Goal: Transaction & Acquisition: Purchase product/service

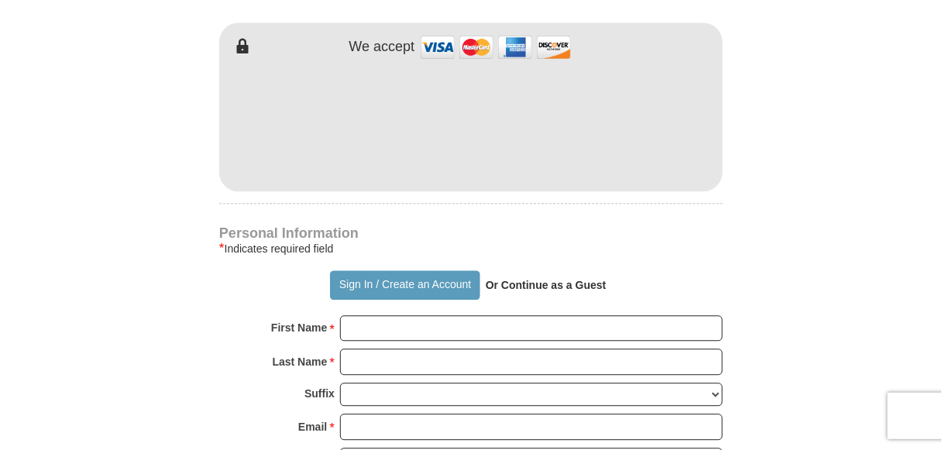
scroll to position [929, 0]
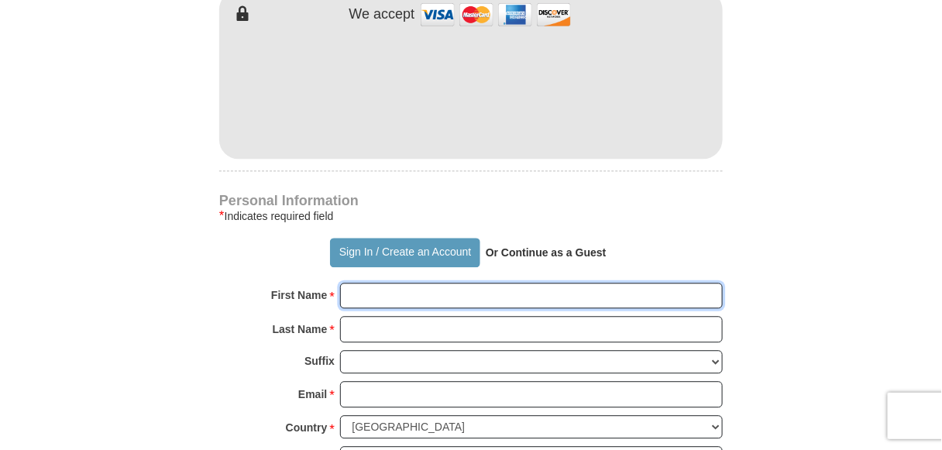
click at [393, 283] on input "First Name *" at bounding box center [531, 296] width 383 height 26
type input "[PERSON_NAME]"
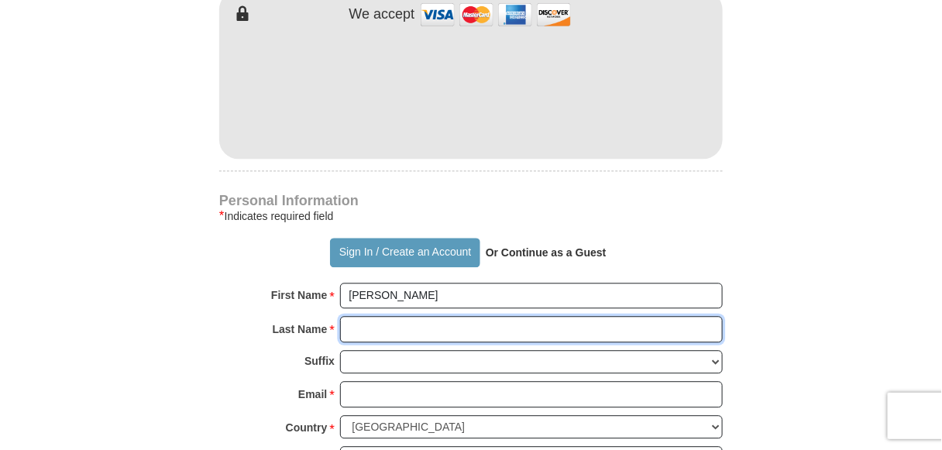
type input "[PERSON_NAME]"
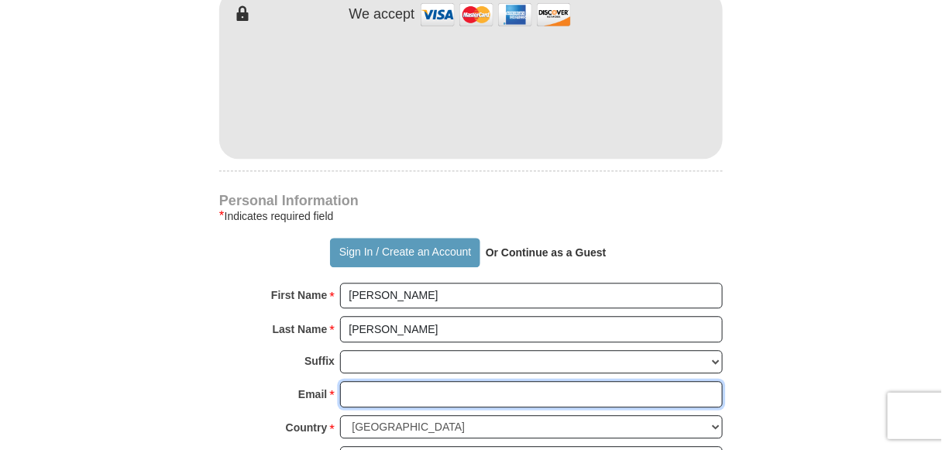
type input "[EMAIL_ADDRESS][DOMAIN_NAME]"
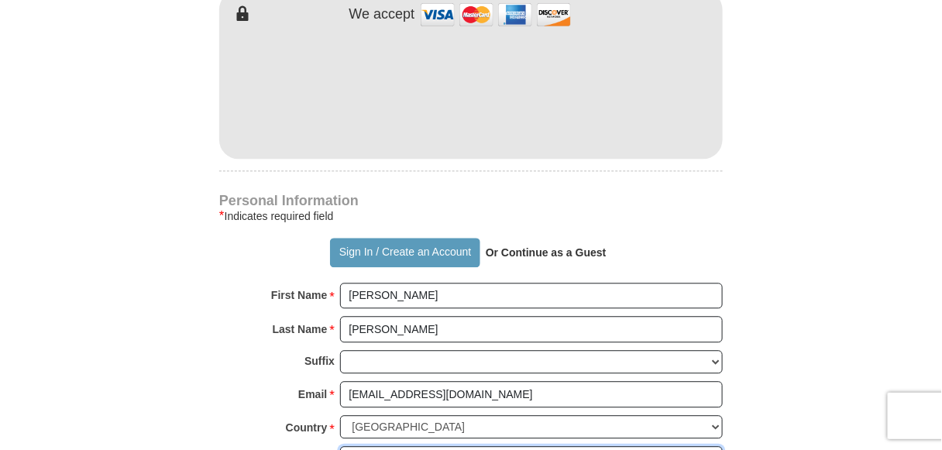
type input "[STREET_ADDRESS]"
type input "Awendaw"
type input "29429"
type input "8439283327"
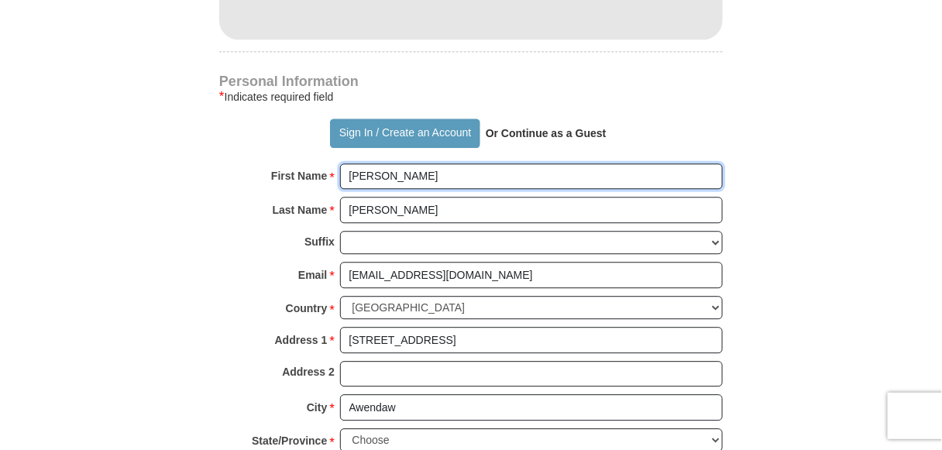
scroll to position [1084, 0]
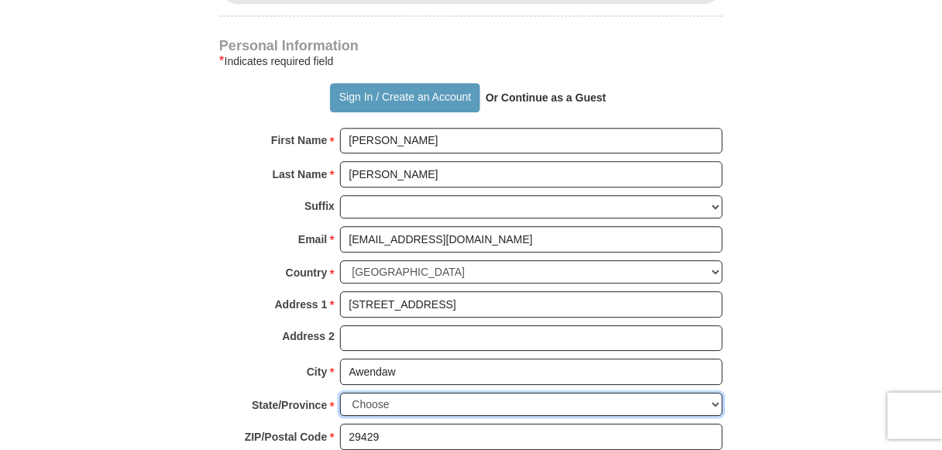
click at [417, 393] on select "Choose [US_STATE] [US_STATE] [US_STATE] [US_STATE] [US_STATE] Armed Forces Amer…" at bounding box center [531, 405] width 383 height 24
select select "SC"
click at [340, 393] on select "Choose [US_STATE] [US_STATE] [US_STATE] [US_STATE] [US_STATE] Armed Forces Amer…" at bounding box center [531, 405] width 383 height 24
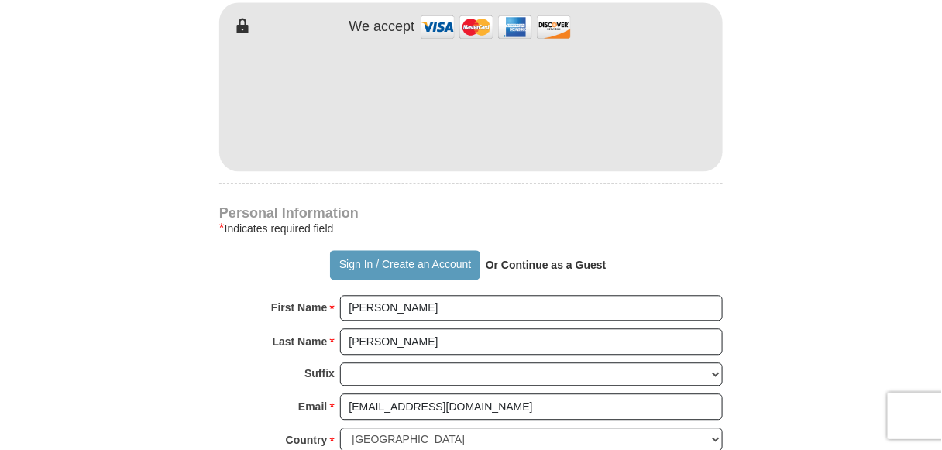
scroll to position [465, 0]
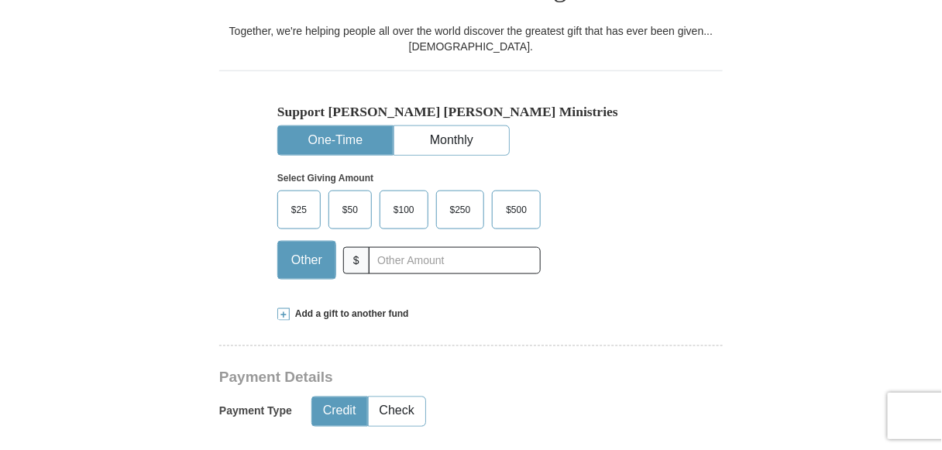
click at [413, 194] on label "$100" at bounding box center [403, 209] width 47 height 37
click at [0, 0] on input "$100" at bounding box center [0, 0] width 0 height 0
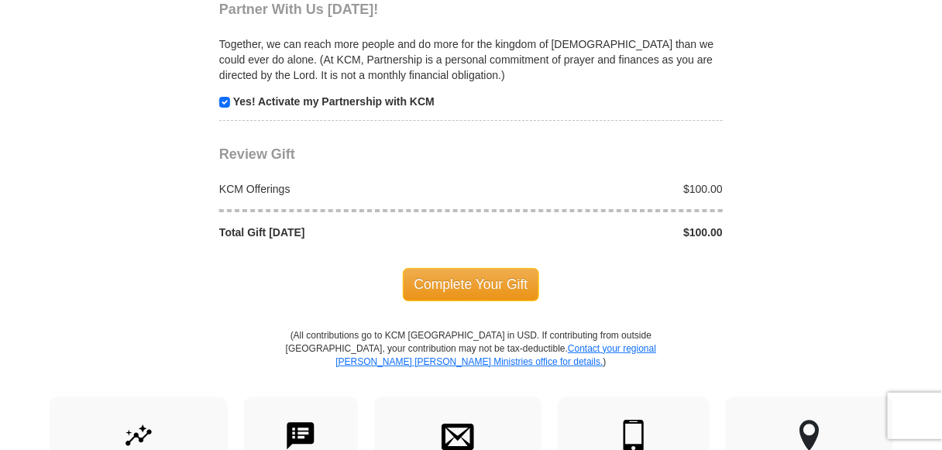
scroll to position [1626, 0]
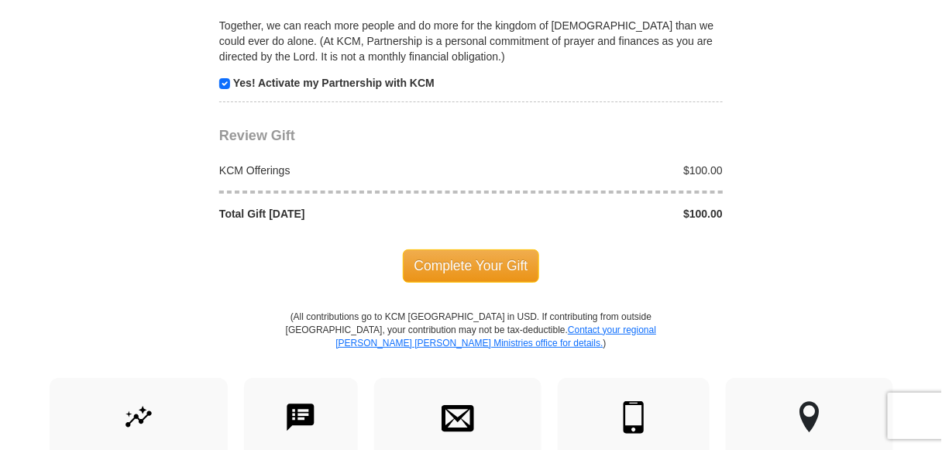
click at [489, 249] on span "Complete Your Gift" at bounding box center [471, 265] width 137 height 33
